Goal: Contribute content: Contribute content

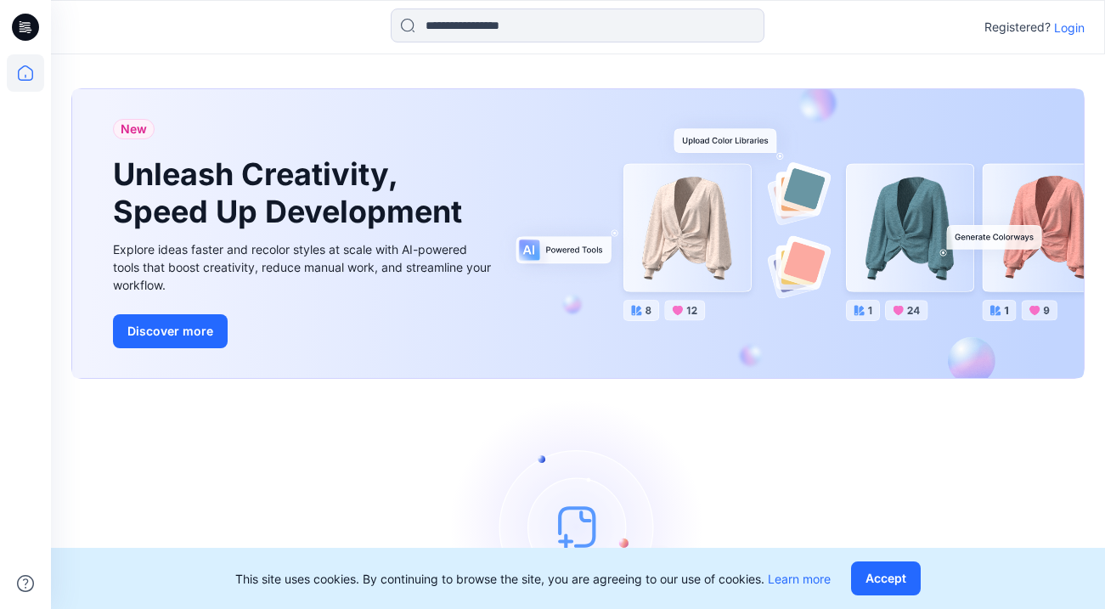
click at [1072, 30] on p "Login" at bounding box center [1069, 28] width 31 height 18
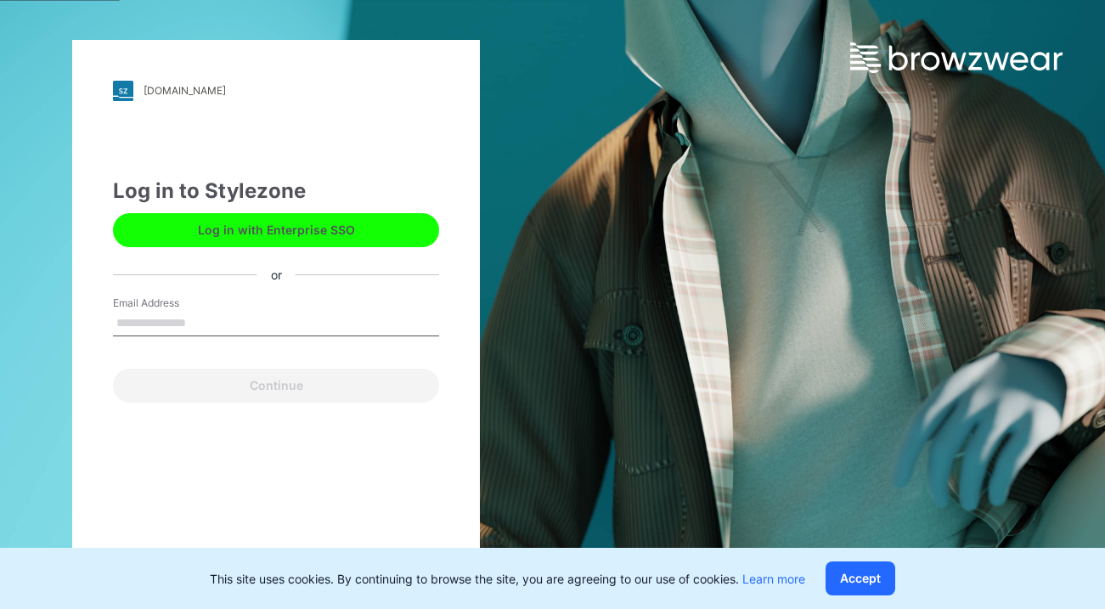
click at [146, 316] on input "Email Address" at bounding box center [276, 323] width 326 height 25
click at [183, 227] on button "Log in with Enterprise SSO" at bounding box center [276, 230] width 326 height 34
click at [252, 314] on input "Email Address" at bounding box center [276, 323] width 326 height 25
type input "**********"
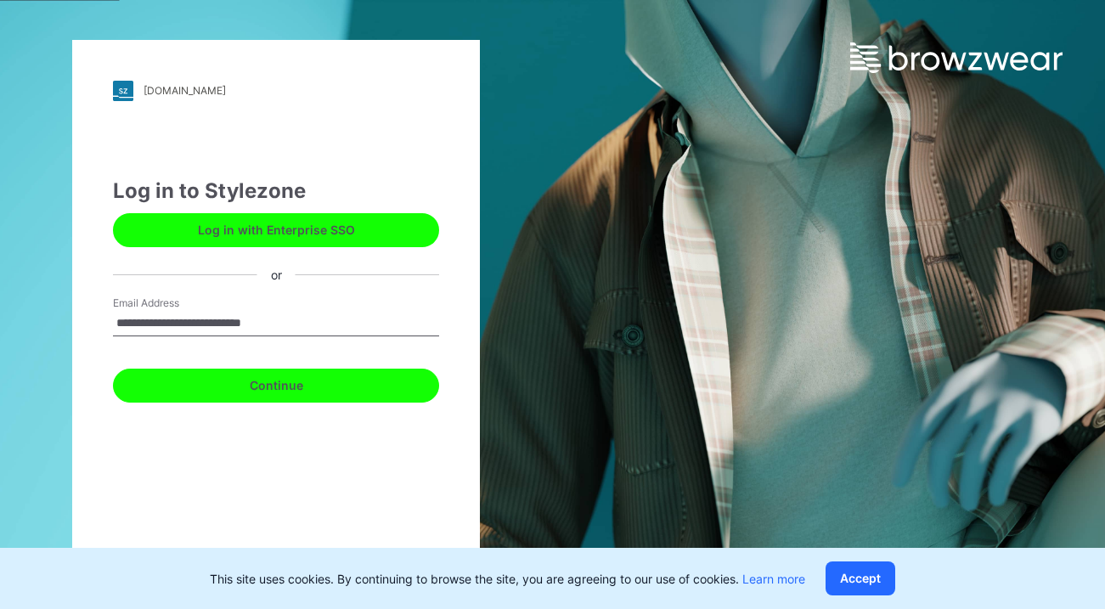
click at [301, 391] on button "Continue" at bounding box center [276, 386] width 326 height 34
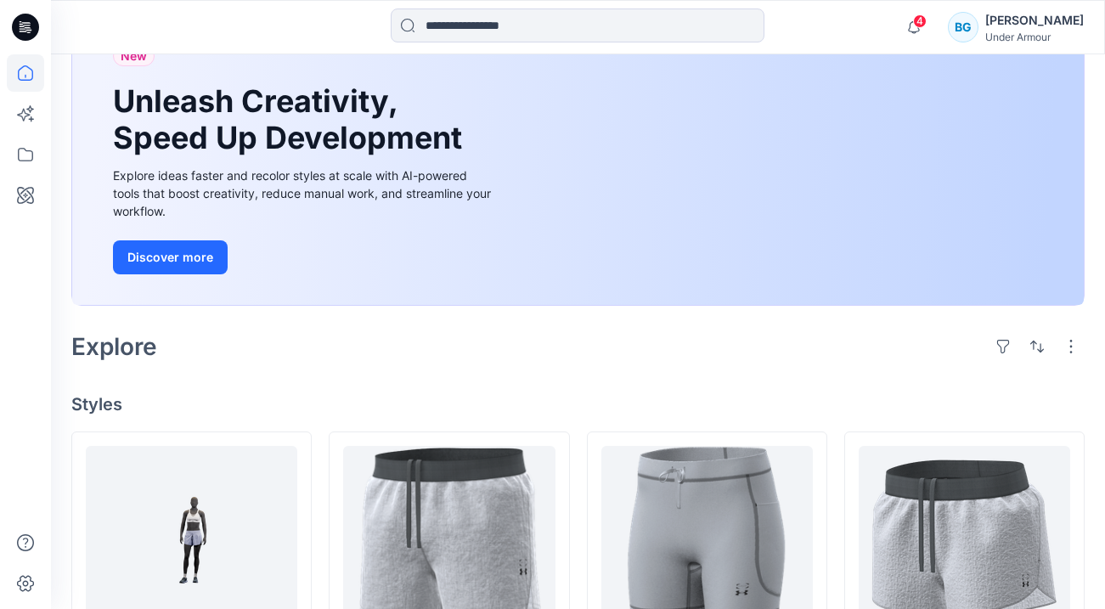
scroll to position [163, 0]
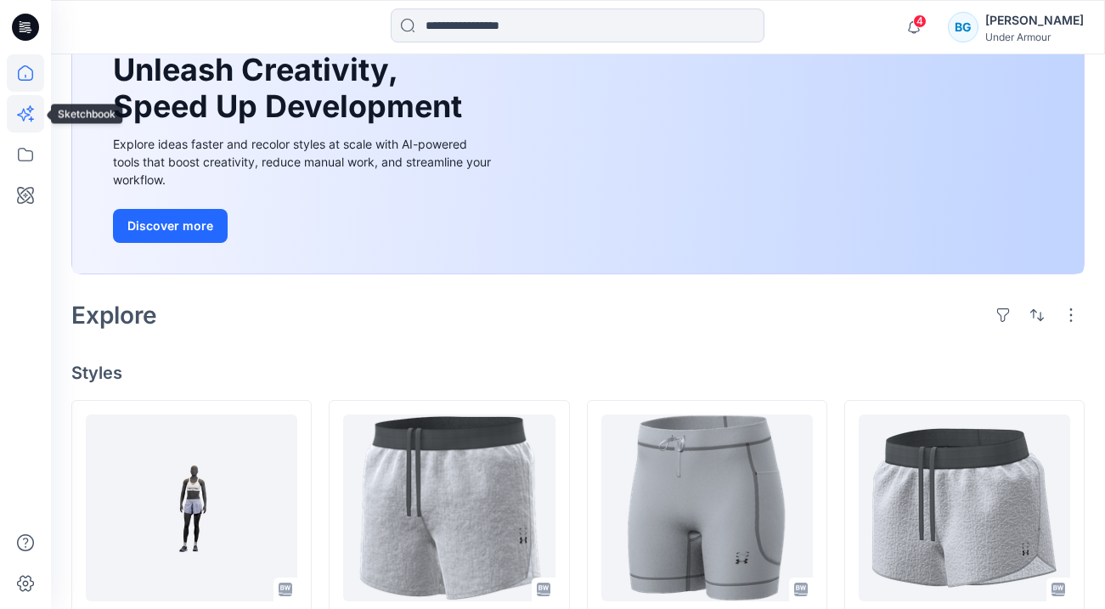
click at [24, 115] on icon at bounding box center [25, 113] width 37 height 37
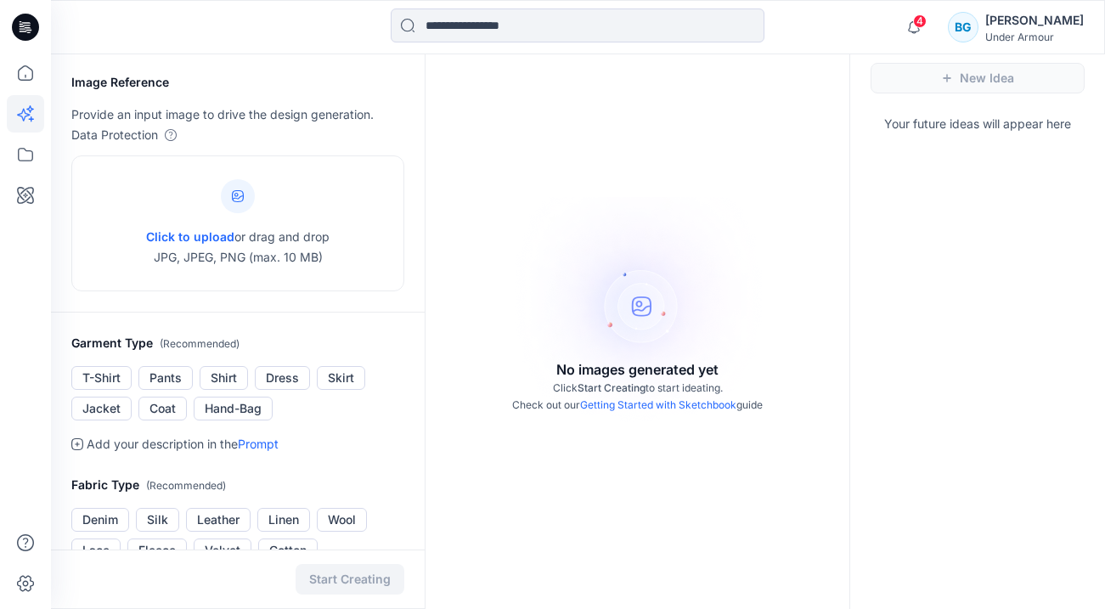
scroll to position [51, 0]
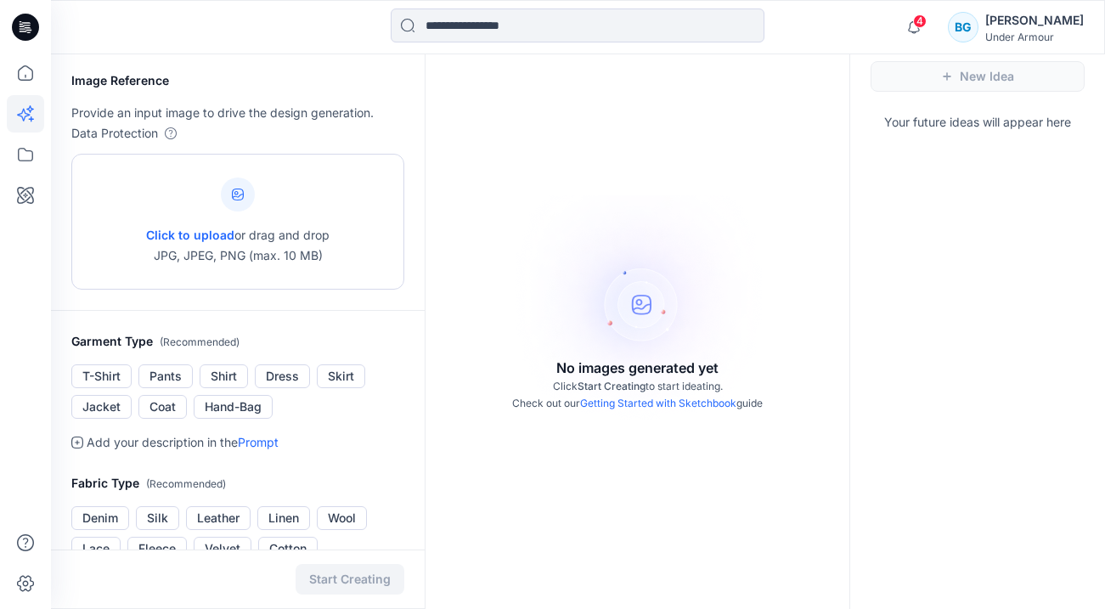
click at [200, 235] on span "Click to upload" at bounding box center [190, 235] width 88 height 14
type input "**********"
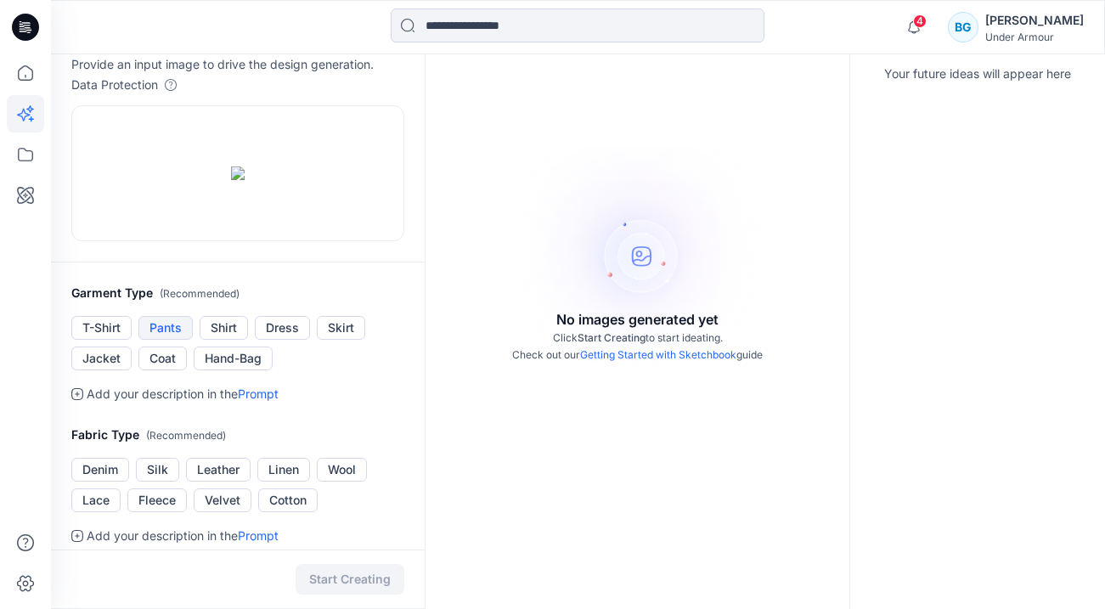
scroll to position [103, 0]
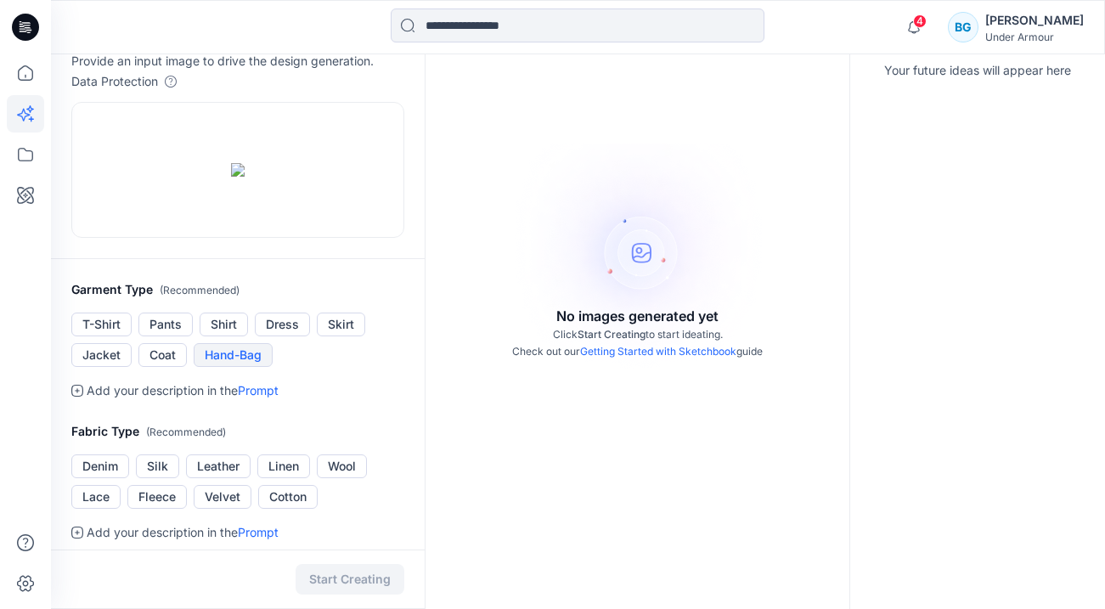
click at [227, 367] on button "Hand-Bag" at bounding box center [233, 355] width 79 height 24
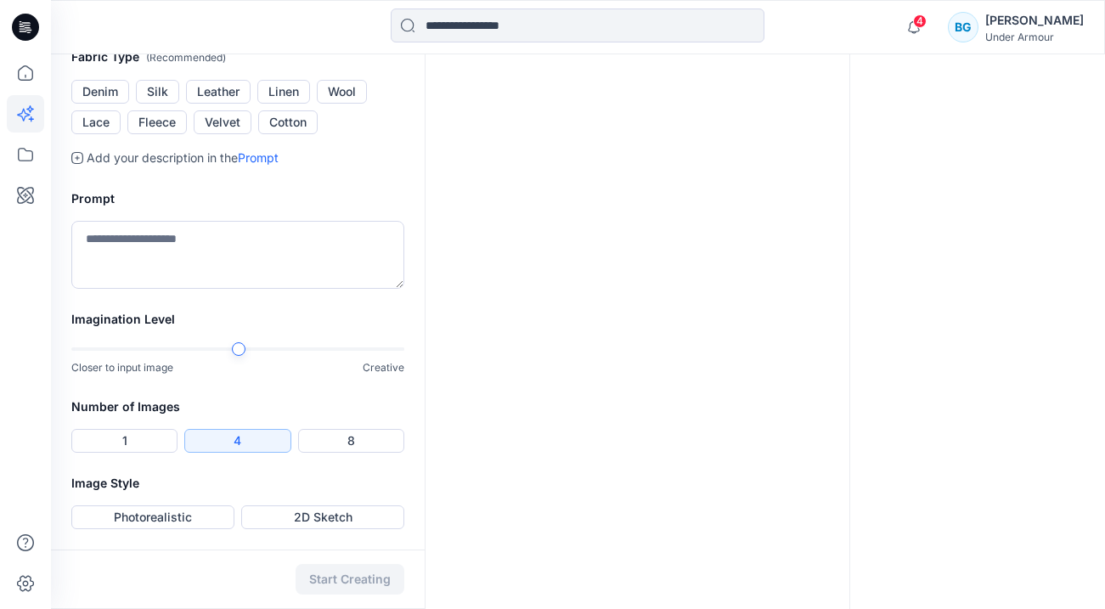
scroll to position [488, 0]
click at [138, 356] on div at bounding box center [139, 349] width 14 height 14
click at [176, 527] on button "Photorealistic" at bounding box center [152, 517] width 163 height 24
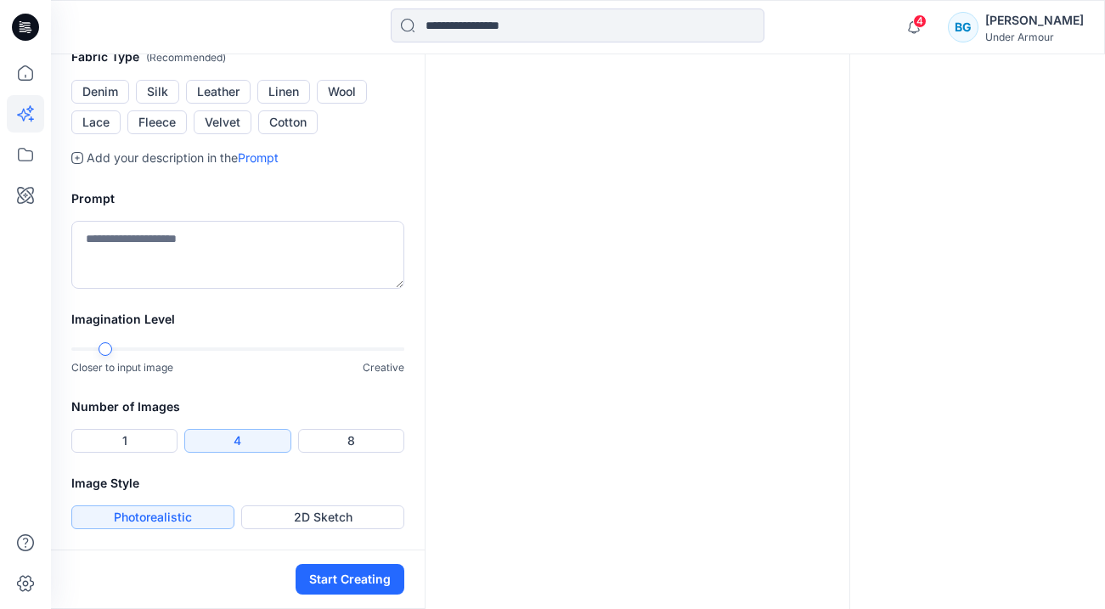
click at [110, 347] on div at bounding box center [105, 349] width 14 height 14
click at [372, 590] on button "Start Creating" at bounding box center [349, 579] width 109 height 31
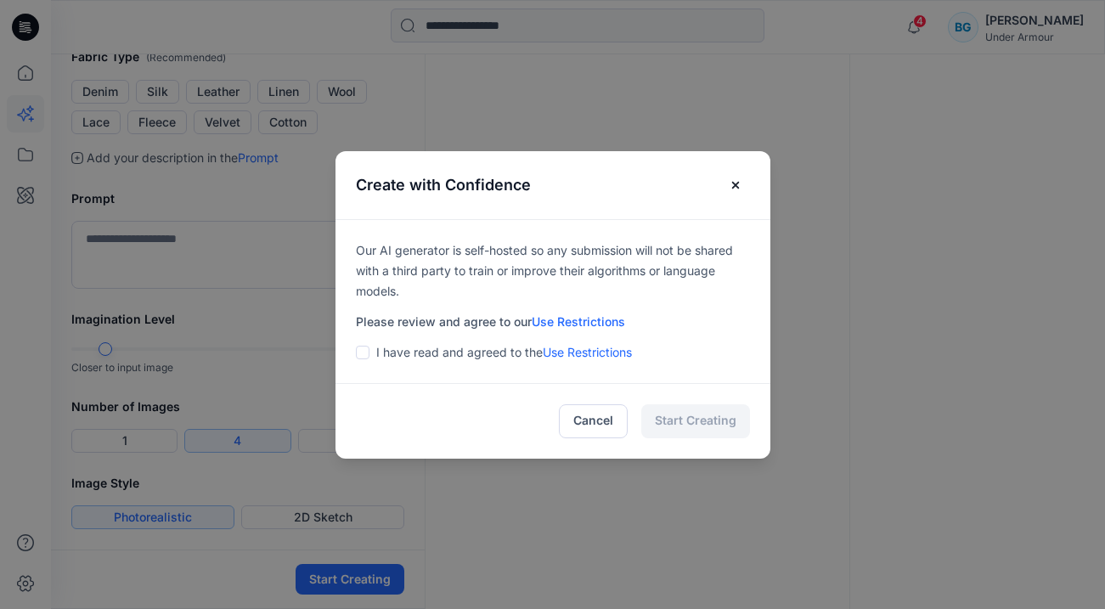
click at [366, 350] on span at bounding box center [363, 353] width 14 height 14
click at [707, 425] on button "Start Creating" at bounding box center [695, 421] width 109 height 34
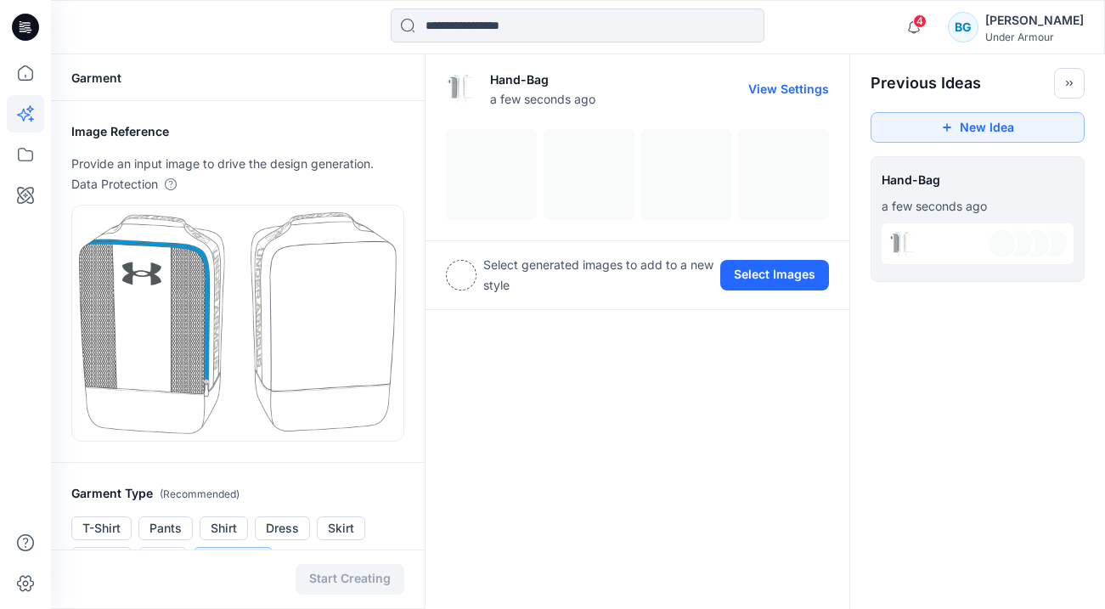
click at [501, 174] on div at bounding box center [637, 174] width 383 height 91
click at [478, 183] on div at bounding box center [637, 174] width 383 height 91
click at [791, 87] on button "View Settings" at bounding box center [788, 89] width 81 height 14
click at [784, 87] on button "View Settings" at bounding box center [788, 89] width 81 height 14
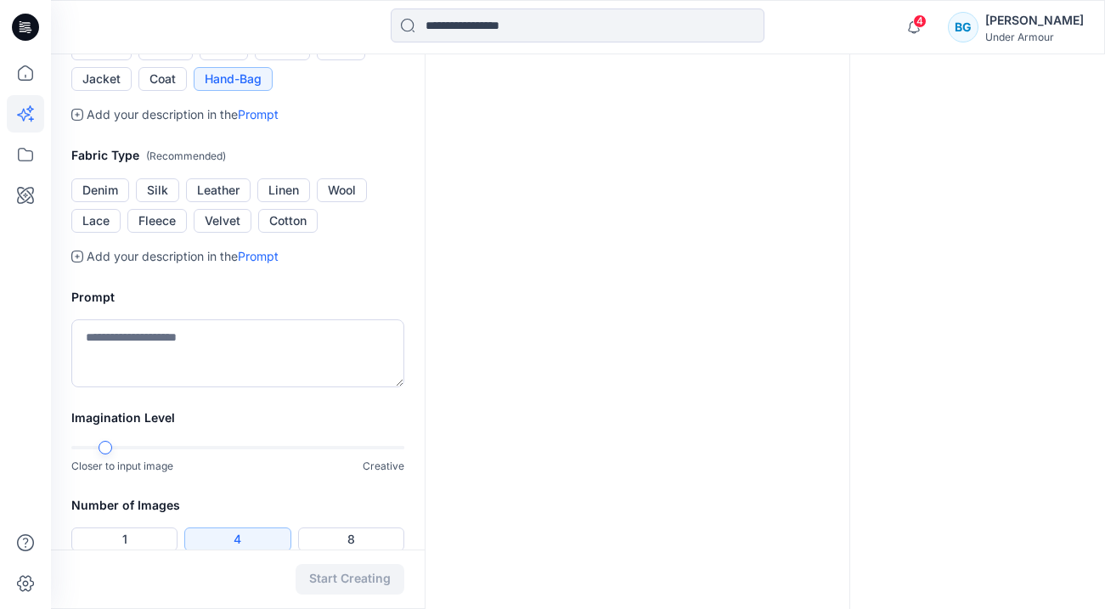
scroll to position [577, 0]
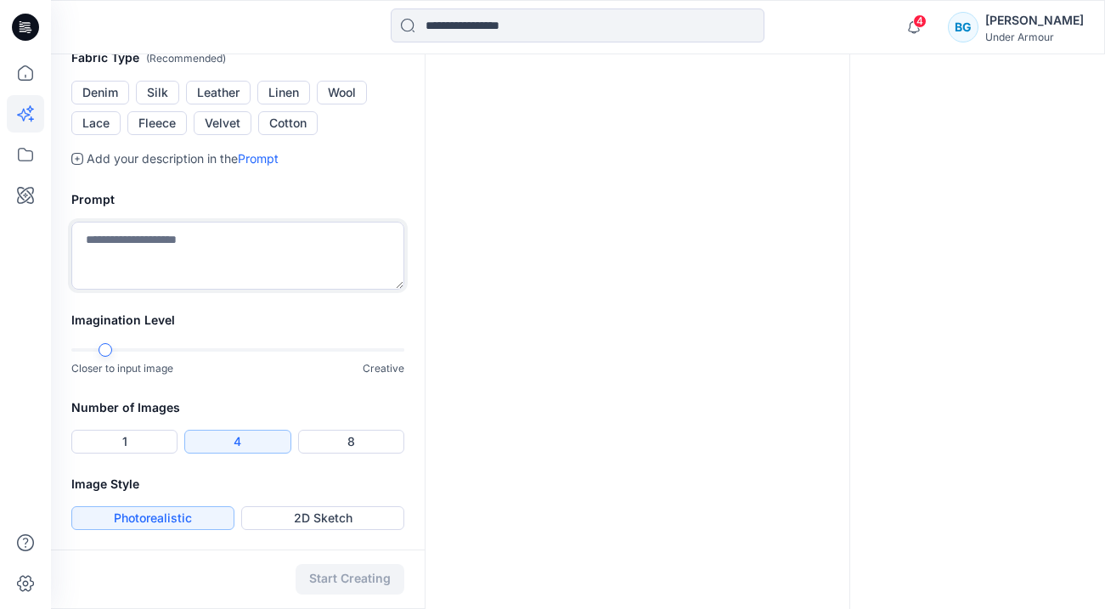
click at [335, 250] on textarea at bounding box center [237, 256] width 333 height 68
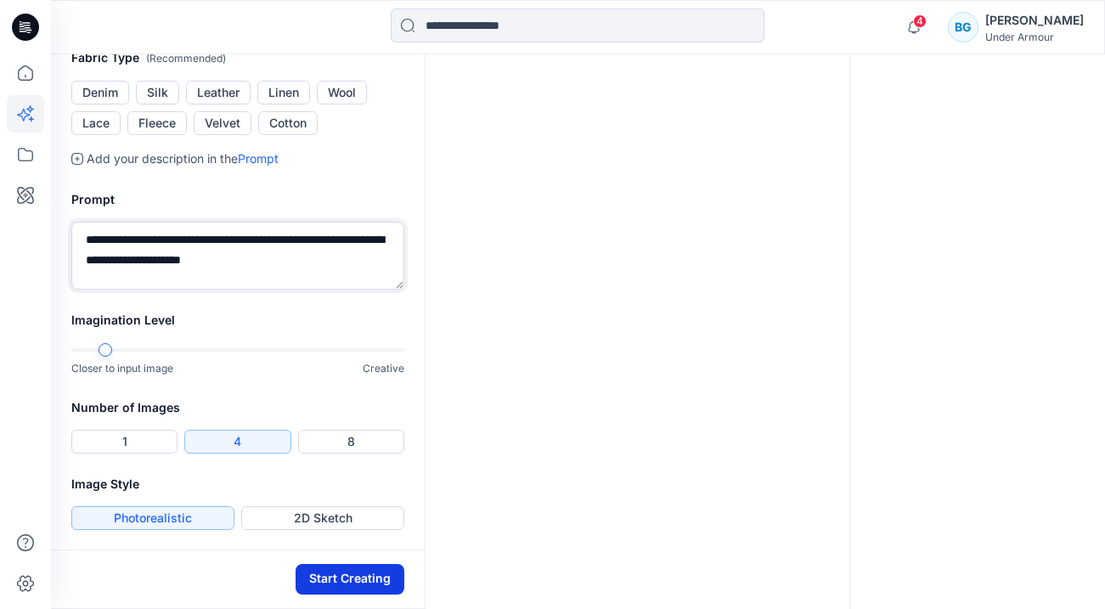
type textarea "**********"
click at [374, 577] on button "Start Creating" at bounding box center [349, 579] width 109 height 31
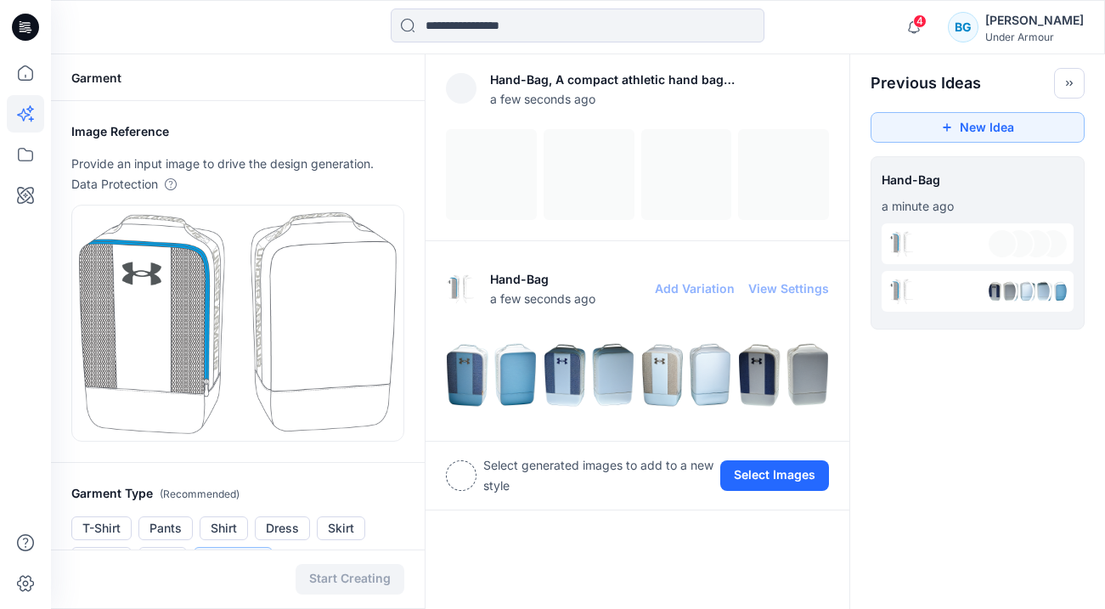
scroll to position [7, 0]
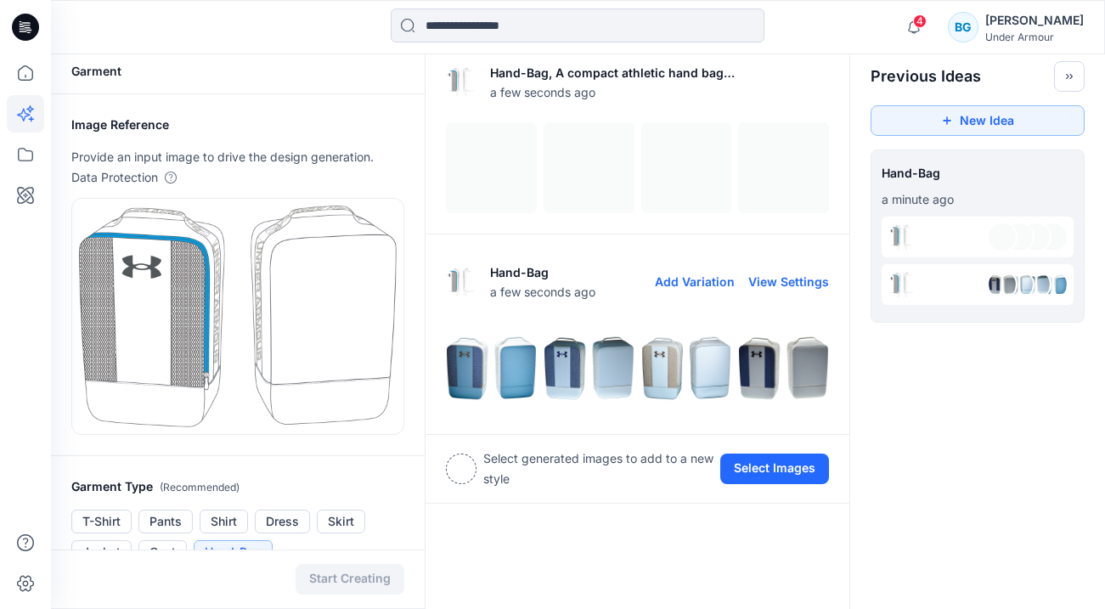
click at [791, 365] on img at bounding box center [783, 368] width 89 height 89
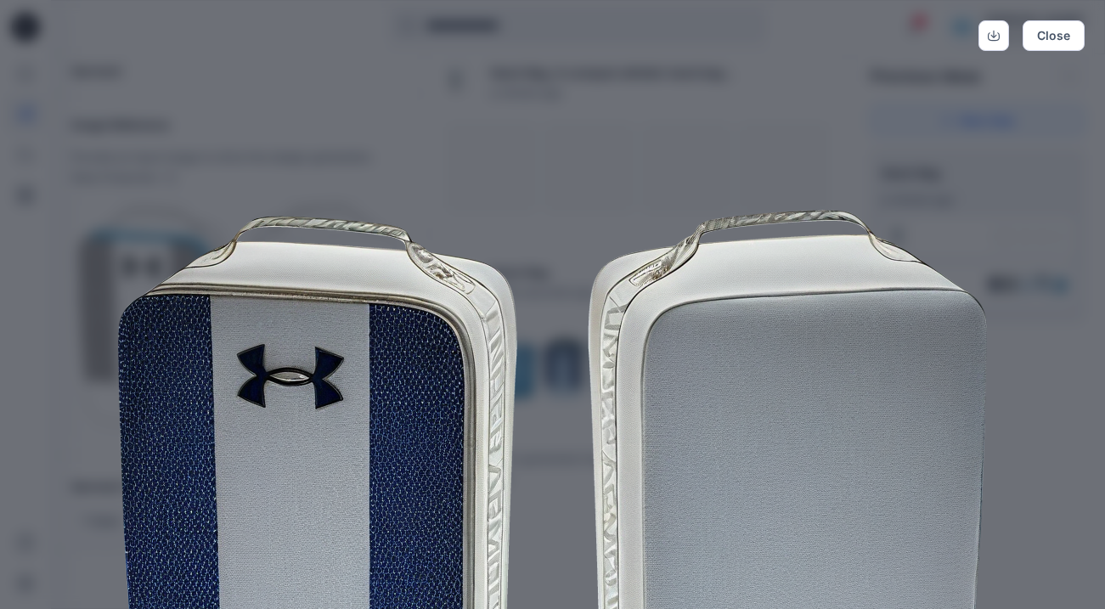
click at [791, 363] on img at bounding box center [553, 513] width 870 height 870
click at [1061, 34] on button "Close" at bounding box center [1053, 35] width 62 height 31
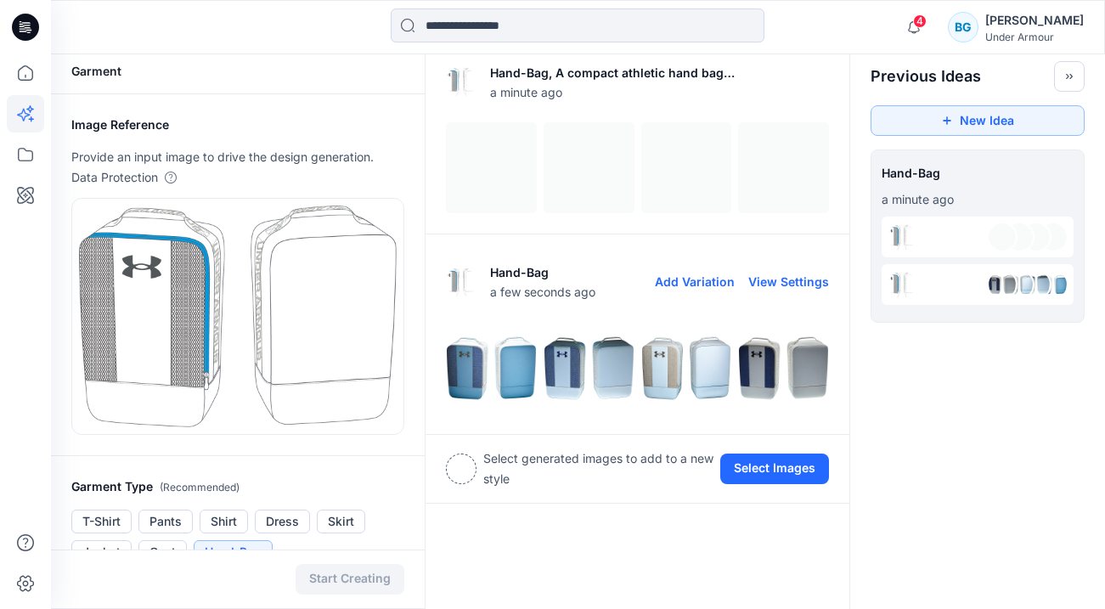
click at [657, 370] on img at bounding box center [686, 368] width 89 height 89
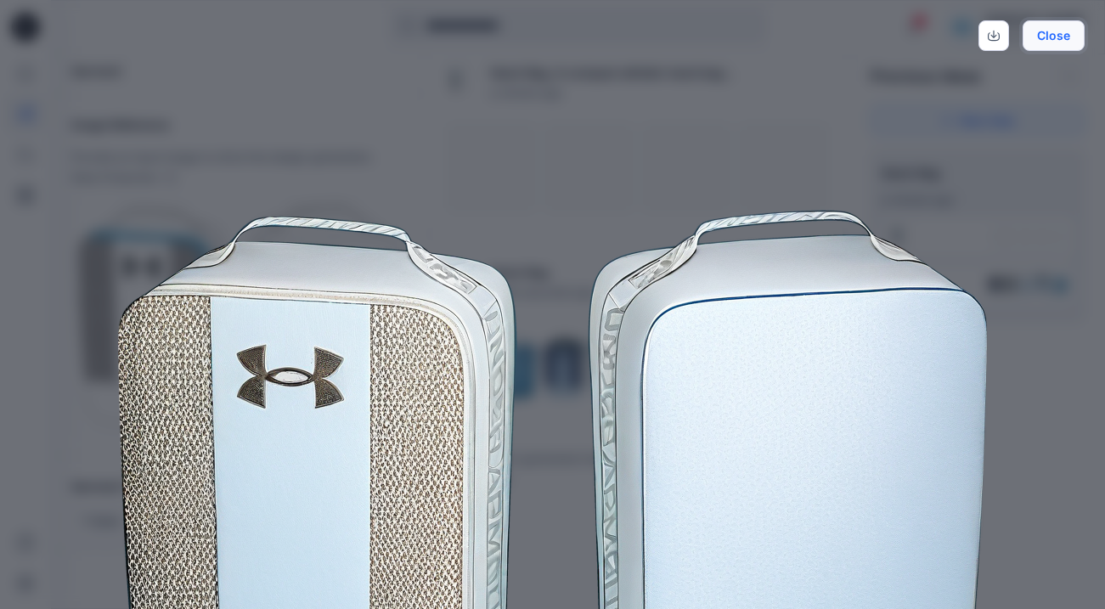
click at [1058, 31] on button "Close" at bounding box center [1053, 35] width 62 height 31
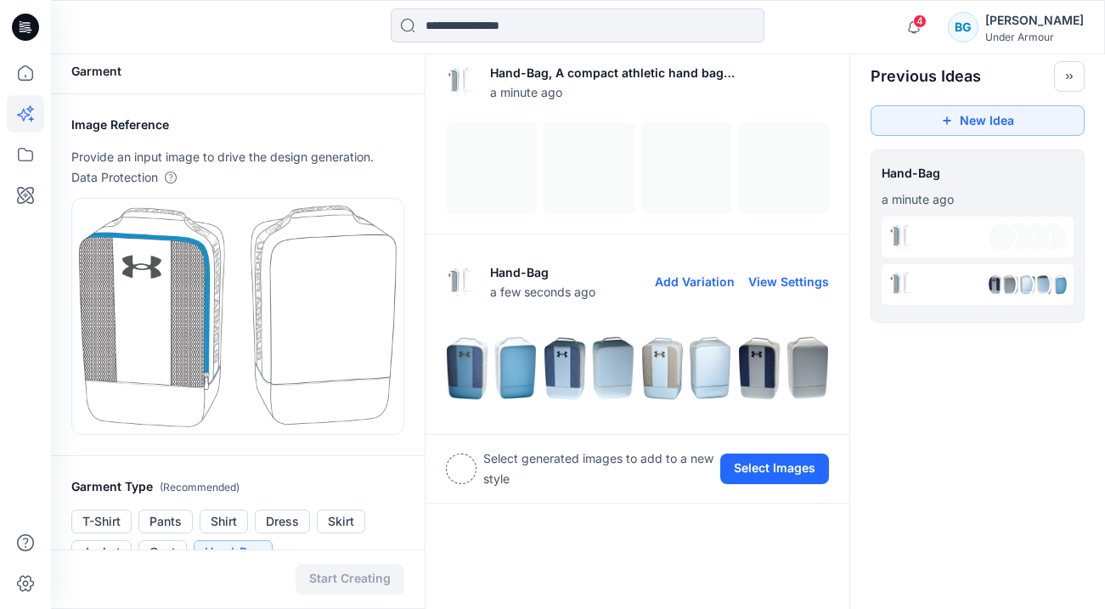
click at [566, 359] on img at bounding box center [588, 368] width 89 height 89
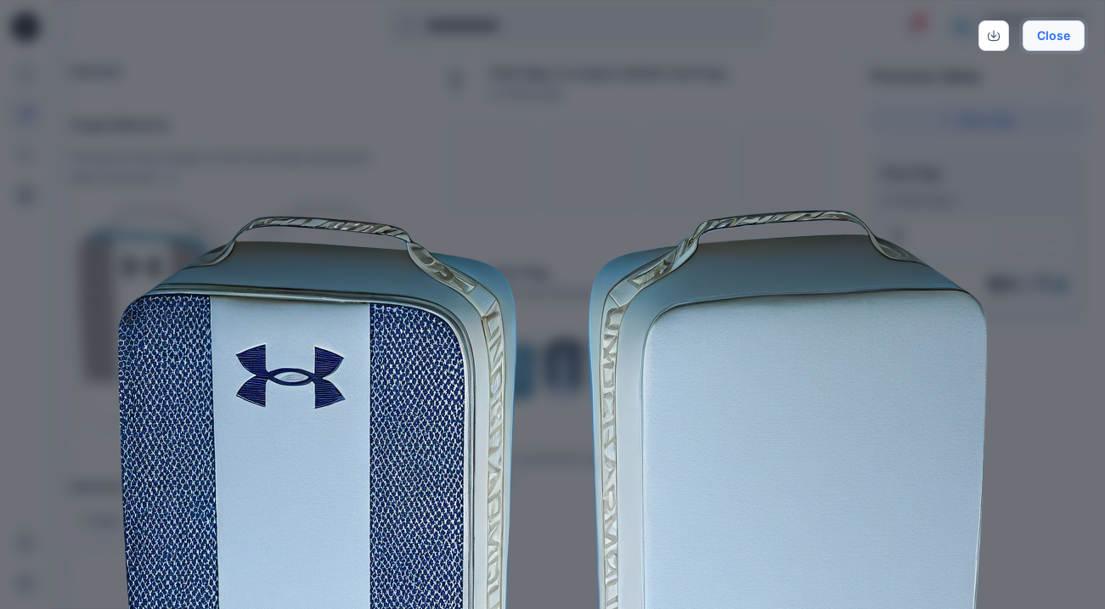
click at [1055, 31] on button "Close" at bounding box center [1053, 35] width 62 height 31
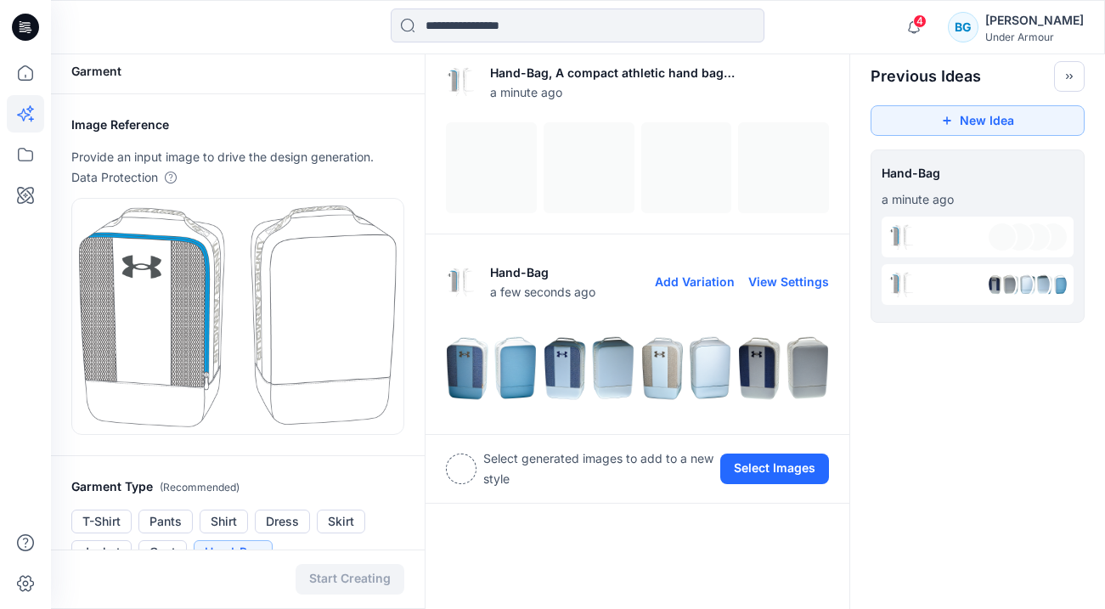
click at [473, 388] on img at bounding box center [491, 368] width 89 height 89
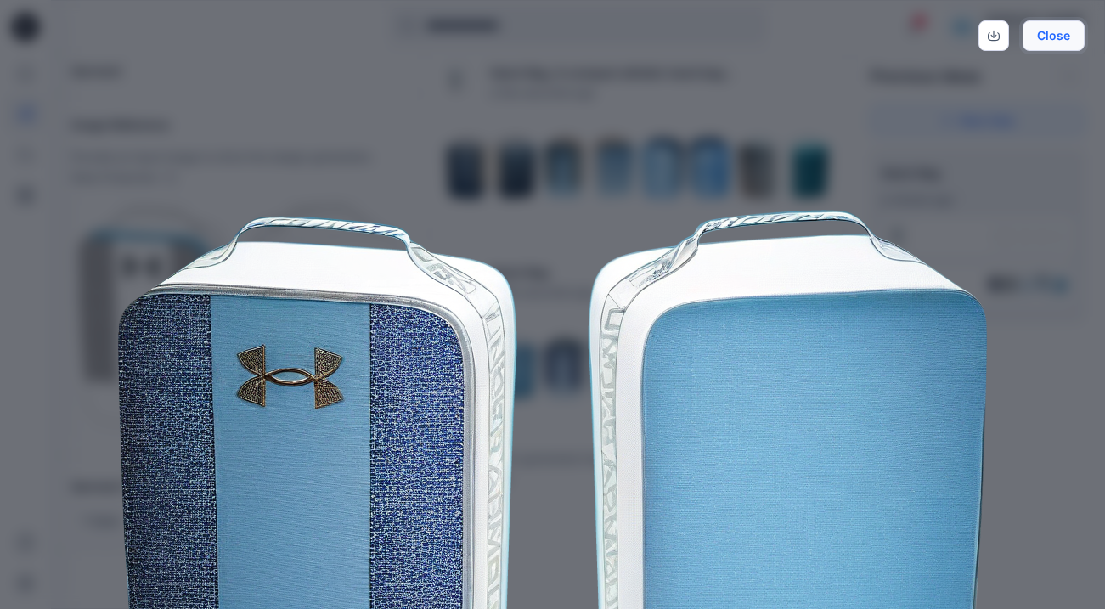
click at [1070, 39] on button "Close" at bounding box center [1053, 35] width 62 height 31
